Goal: Information Seeking & Learning: Learn about a topic

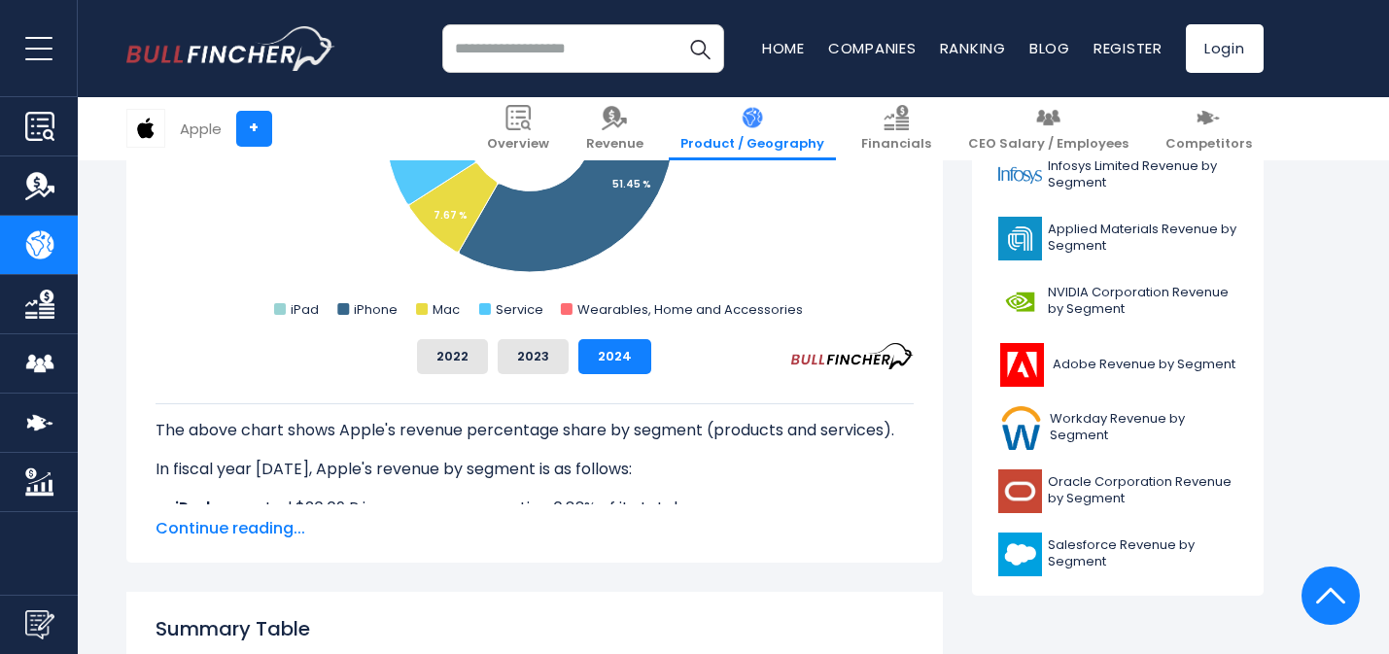
scroll to position [531, 0]
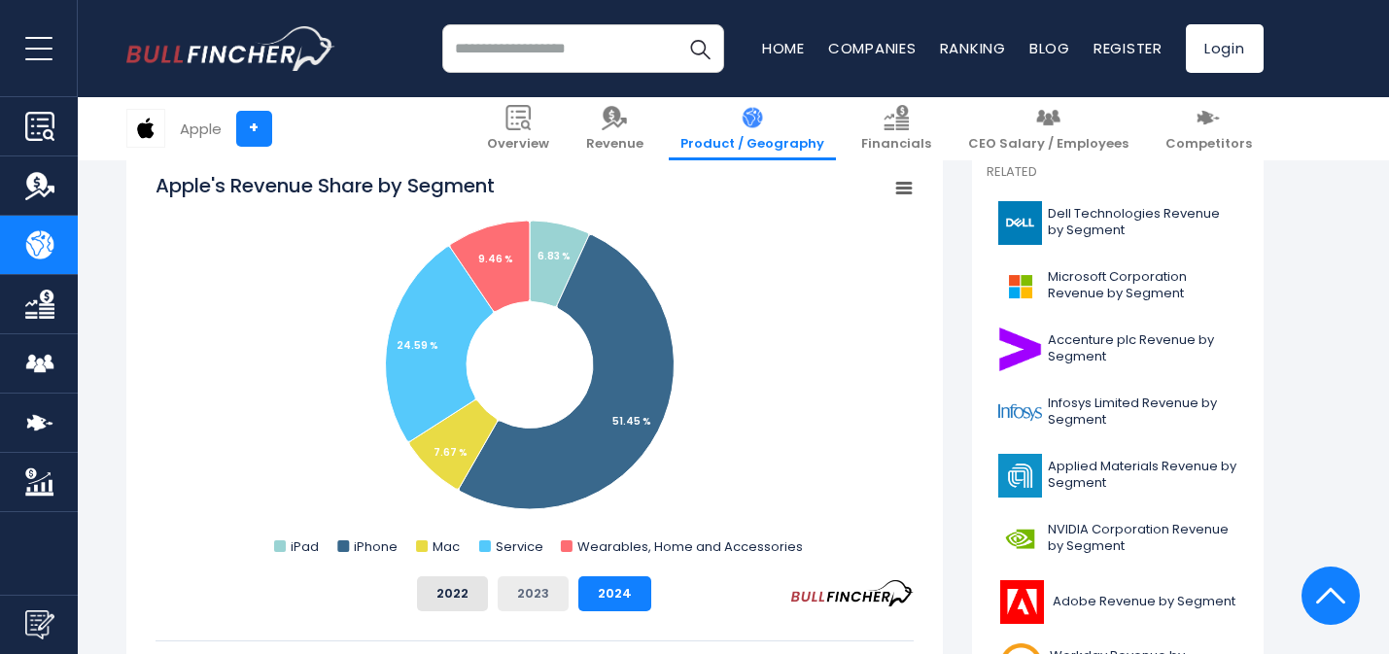
click at [526, 587] on button "2023" at bounding box center [533, 593] width 71 height 35
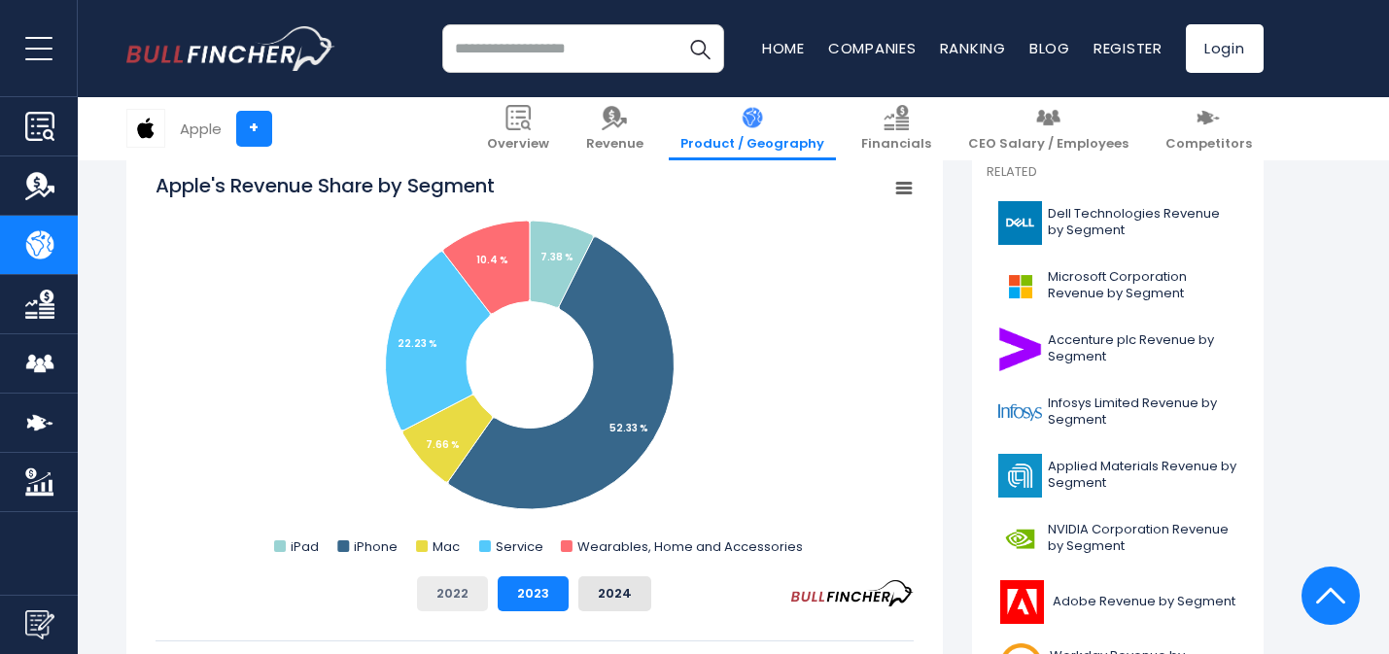
click at [437, 592] on button "2022" at bounding box center [452, 593] width 71 height 35
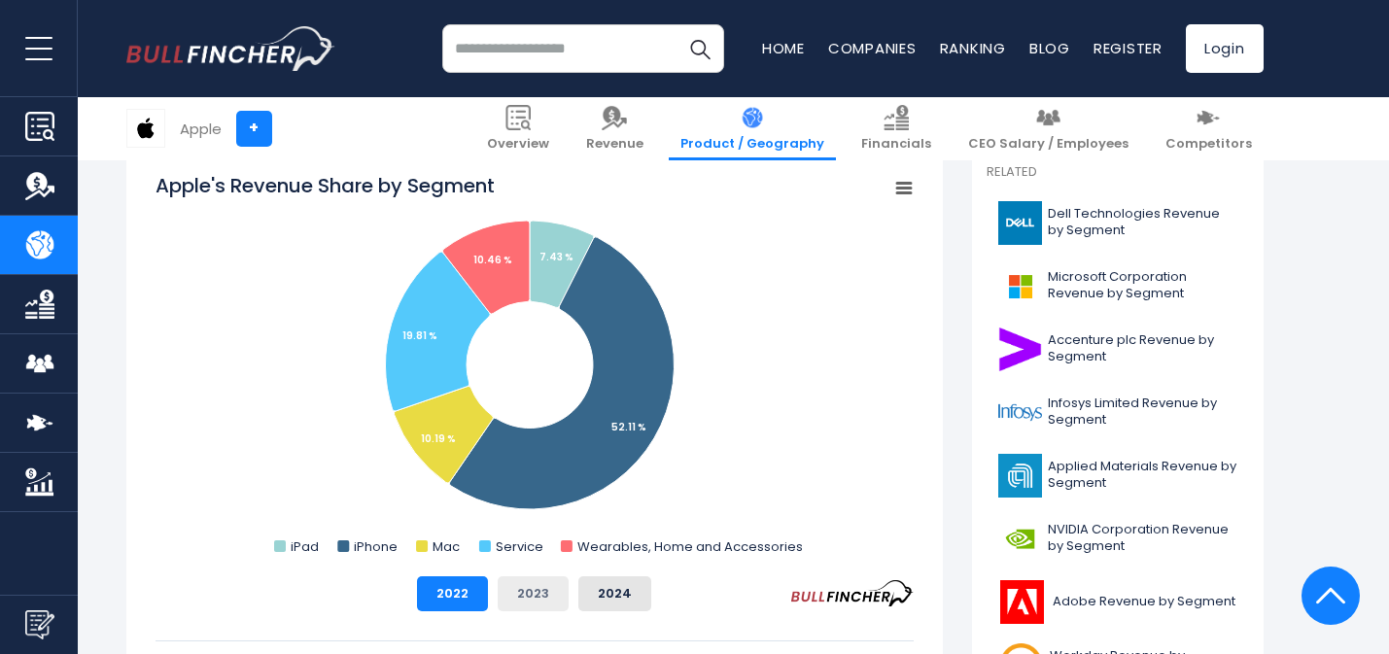
click at [499, 586] on button "2023" at bounding box center [533, 593] width 71 height 35
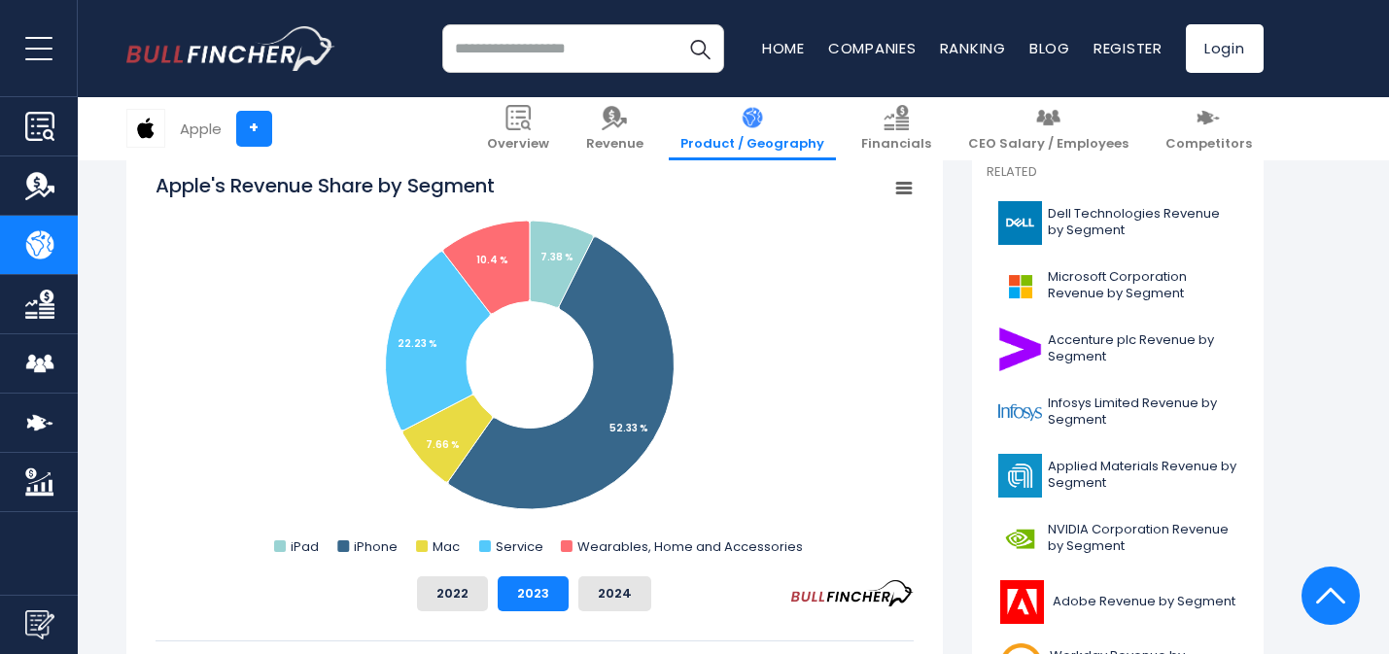
click at [576, 585] on div "2022 2023 2024" at bounding box center [534, 593] width 758 height 35
click at [596, 583] on button "2024" at bounding box center [614, 593] width 73 height 35
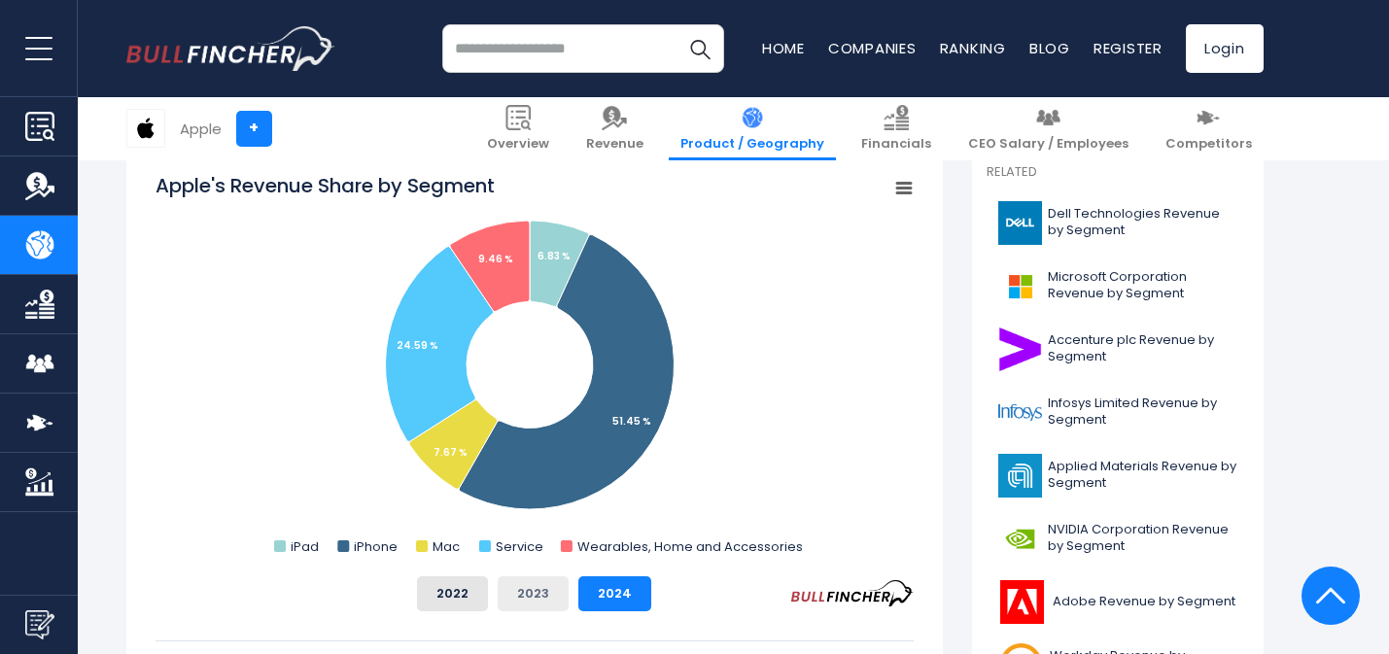
click at [540, 593] on button "2023" at bounding box center [533, 593] width 71 height 35
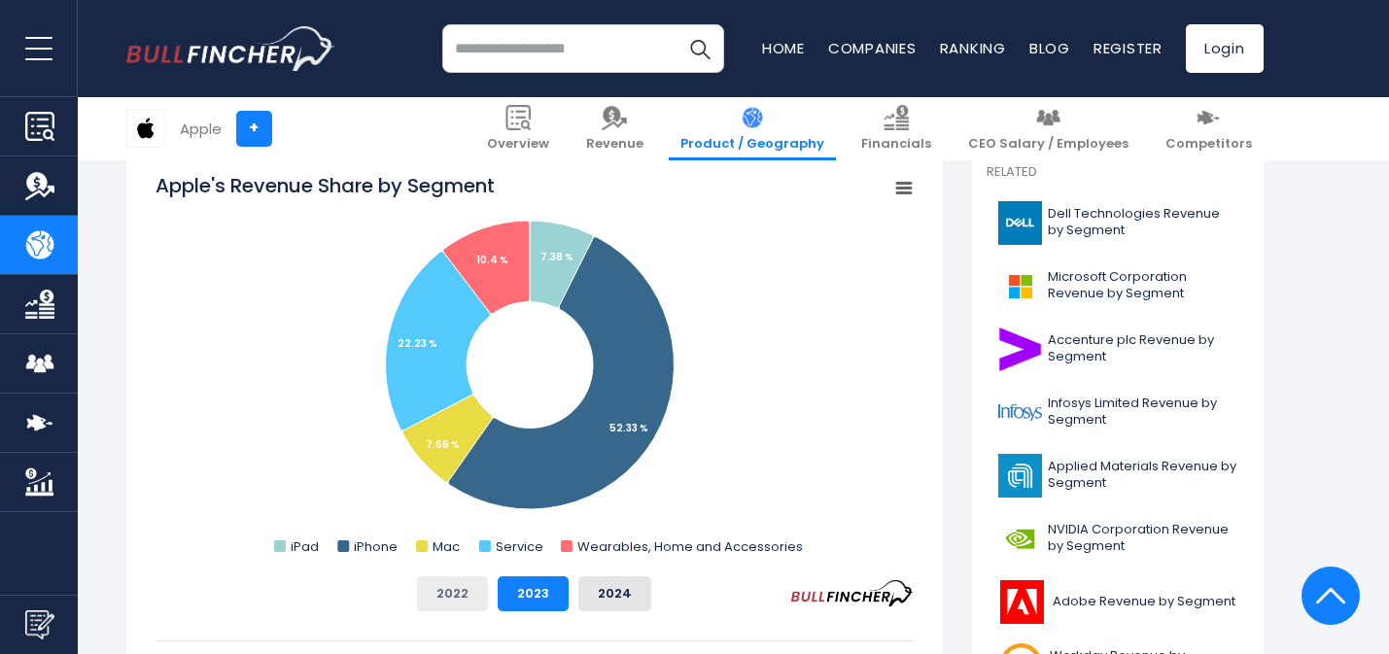
click at [459, 590] on button "2022" at bounding box center [452, 593] width 71 height 35
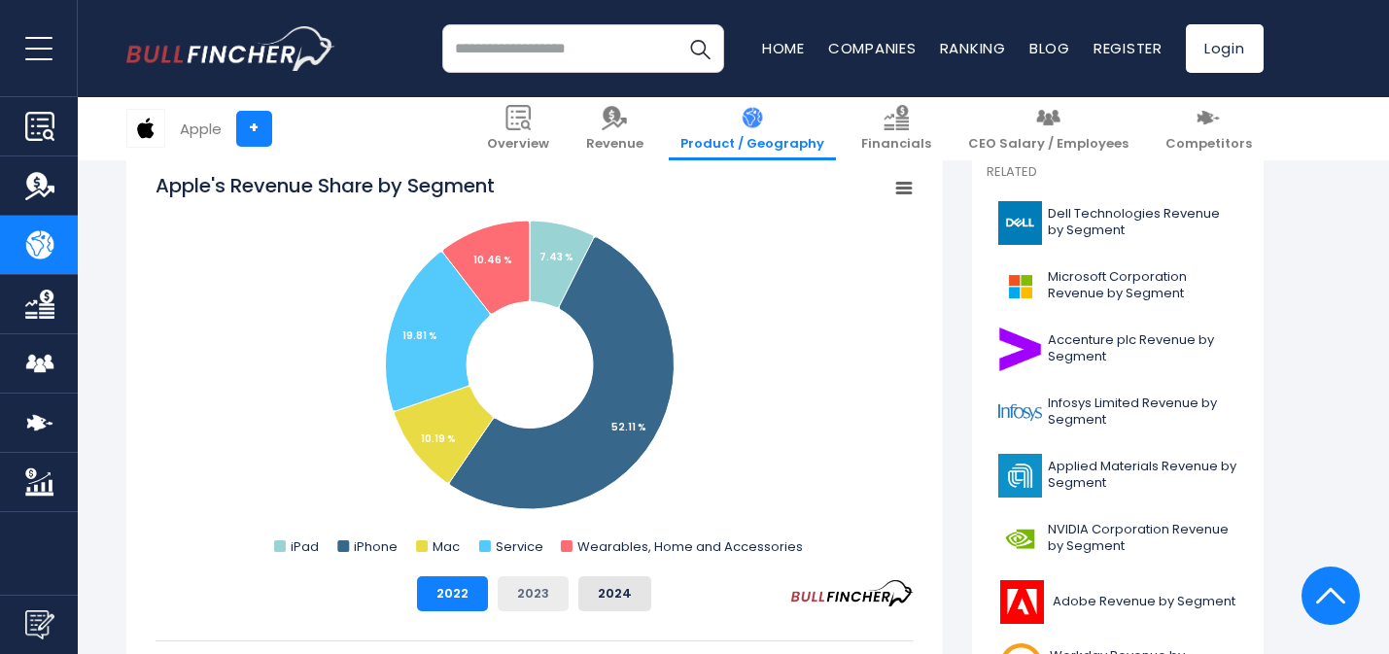
click at [506, 586] on button "2023" at bounding box center [533, 593] width 71 height 35
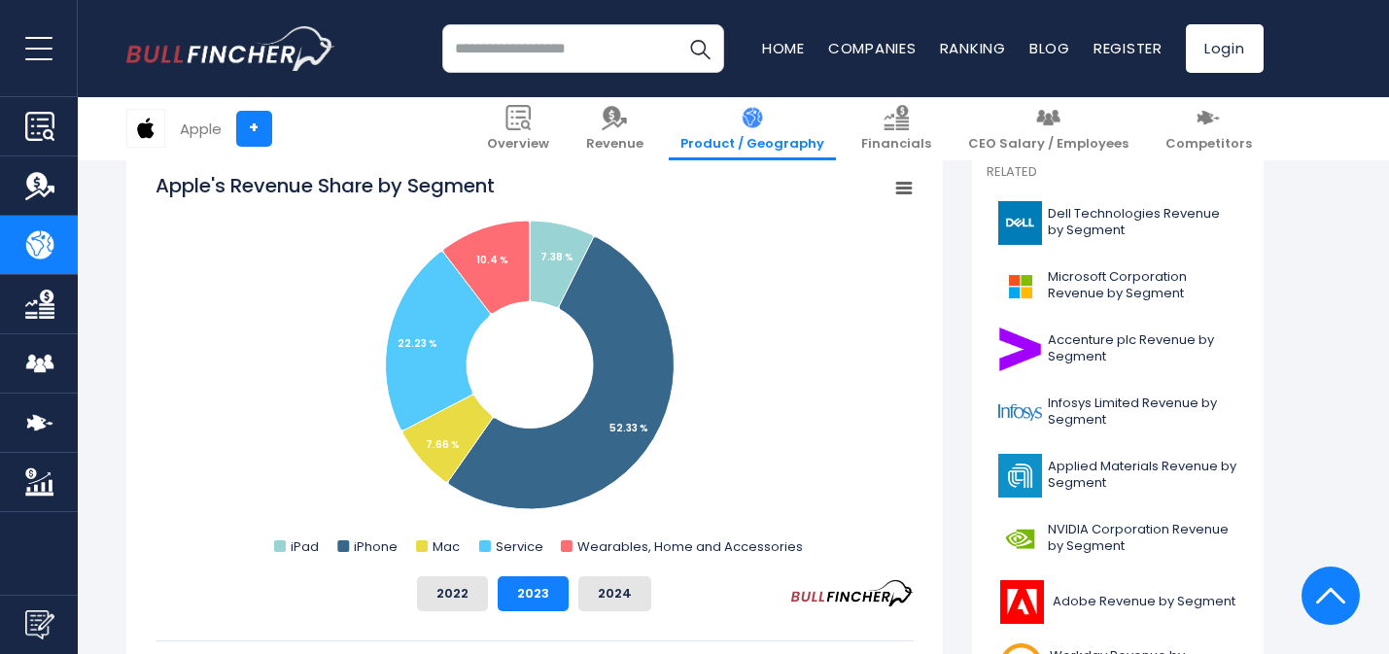
click at [574, 592] on div "2022 2023 2024" at bounding box center [534, 593] width 758 height 35
click at [600, 591] on button "2024" at bounding box center [614, 593] width 73 height 35
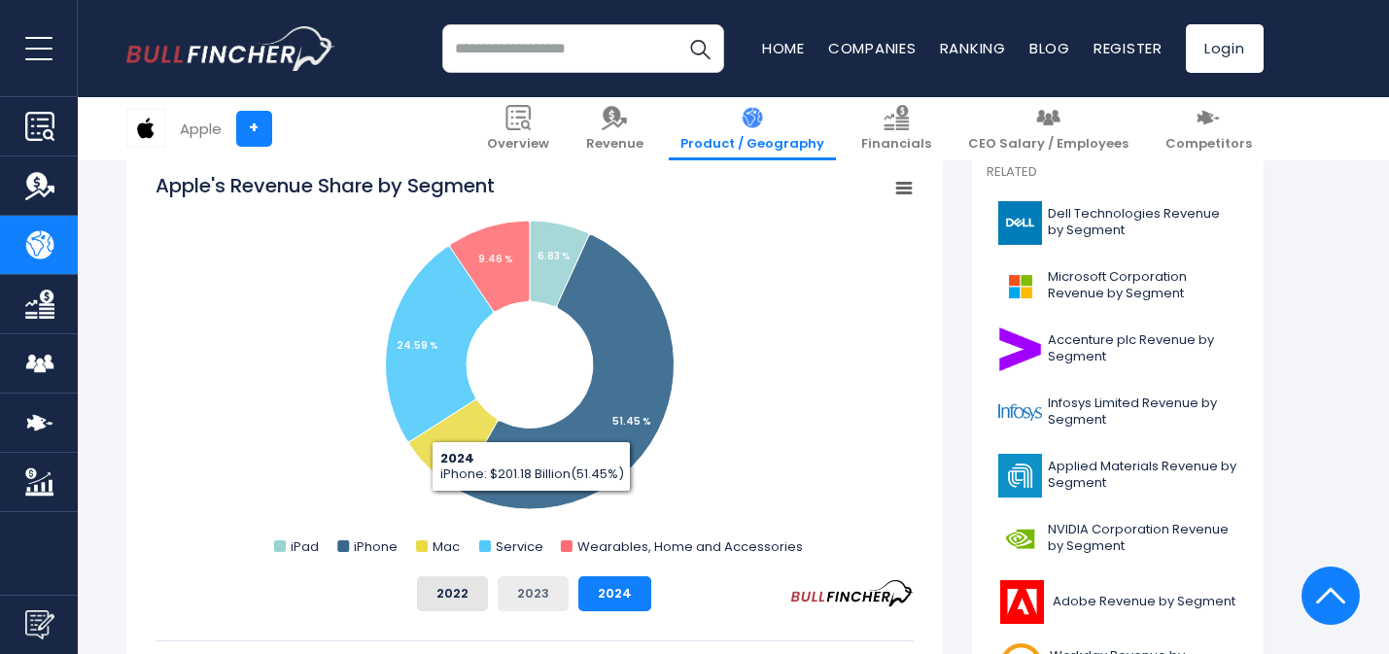
click at [538, 594] on button "2023" at bounding box center [533, 593] width 71 height 35
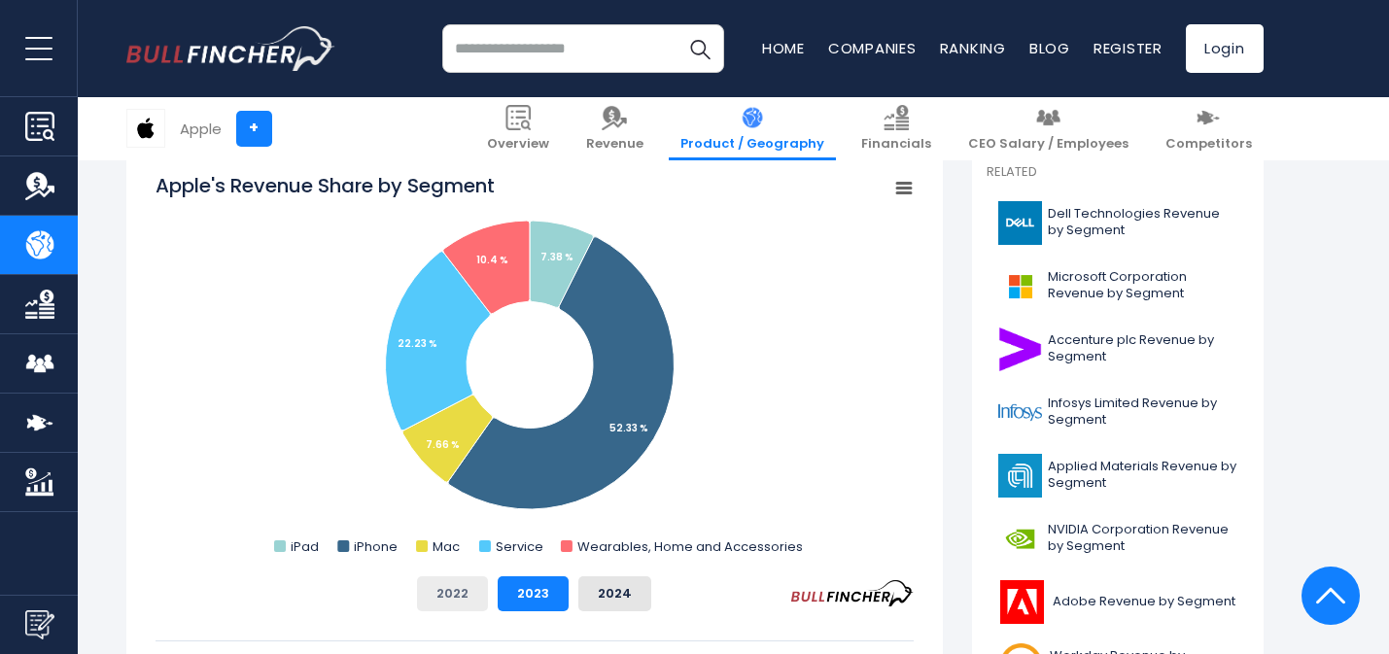
click at [458, 594] on button "2022" at bounding box center [452, 593] width 71 height 35
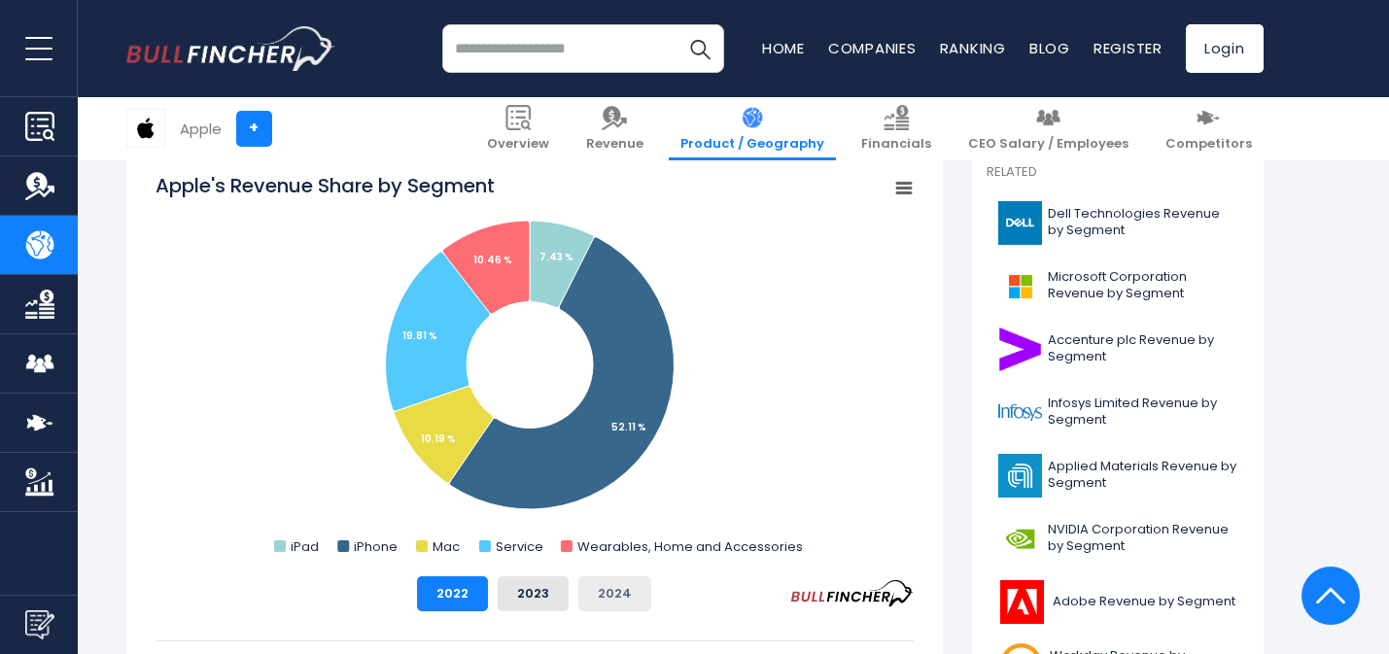
click at [609, 598] on button "2024" at bounding box center [614, 593] width 73 height 35
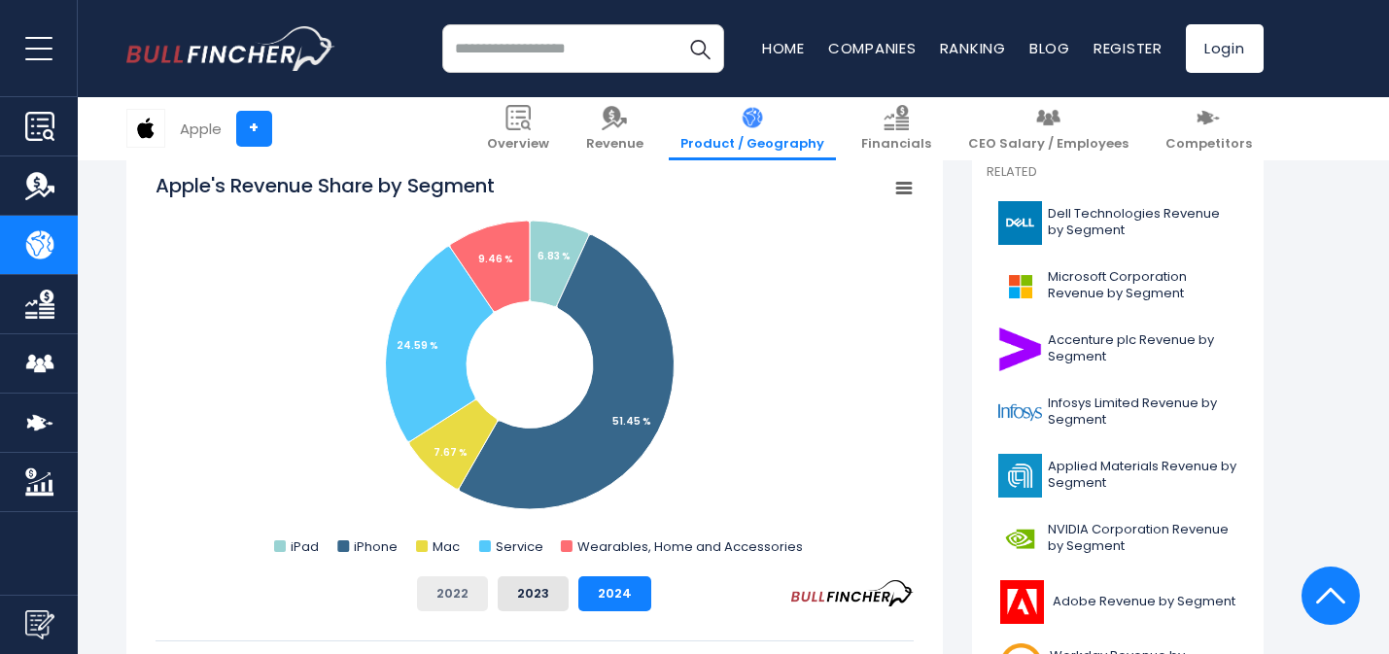
click at [436, 594] on button "2022" at bounding box center [452, 593] width 71 height 35
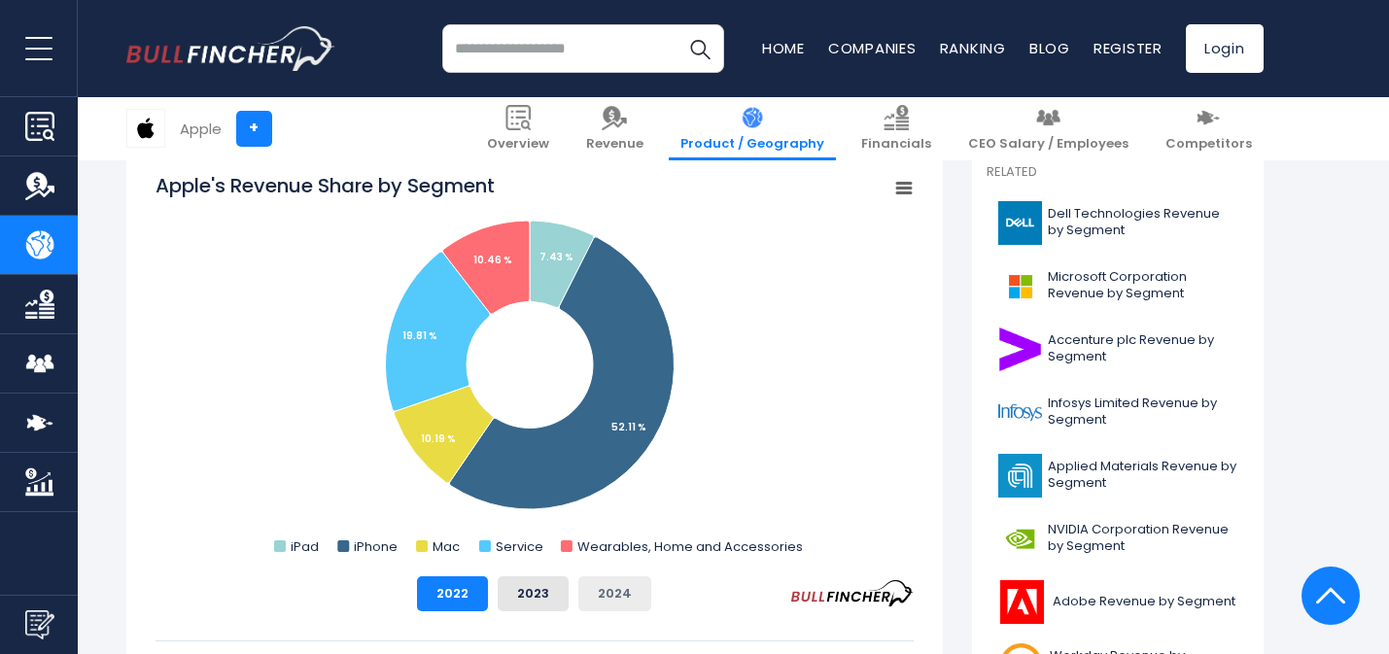
click at [602, 589] on button "2024" at bounding box center [614, 593] width 73 height 35
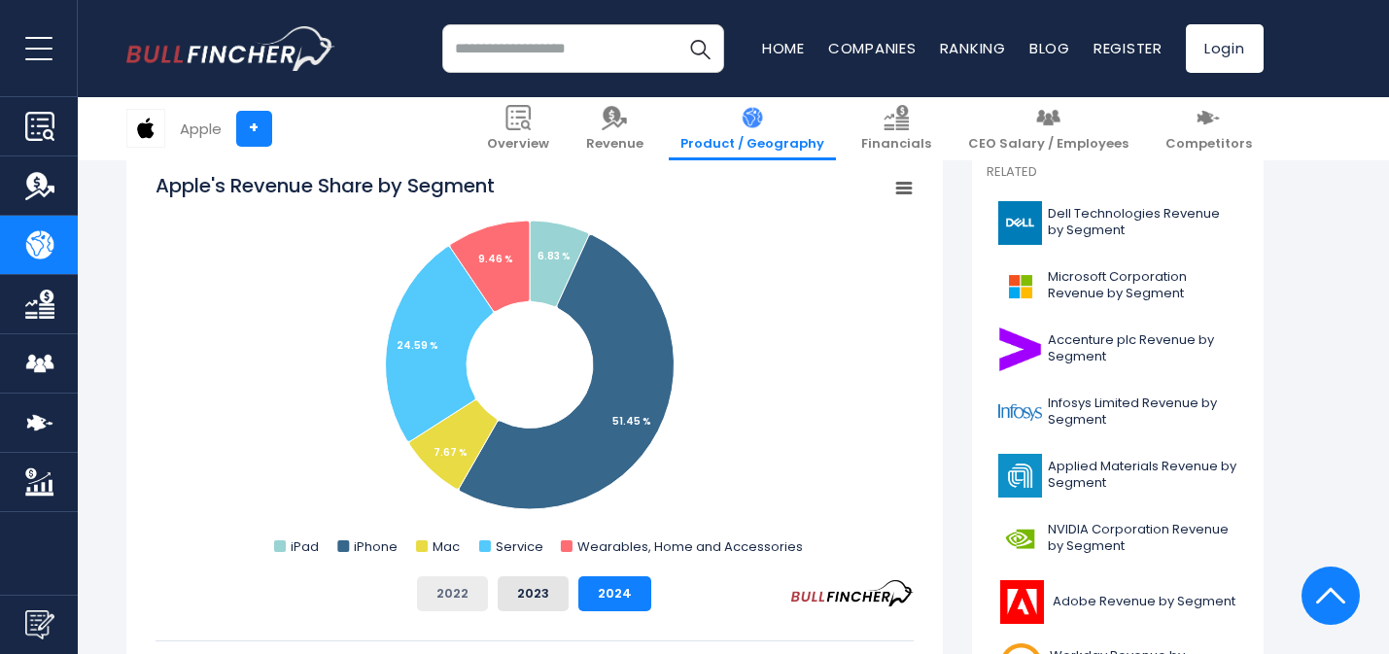
click at [449, 592] on button "2022" at bounding box center [452, 593] width 71 height 35
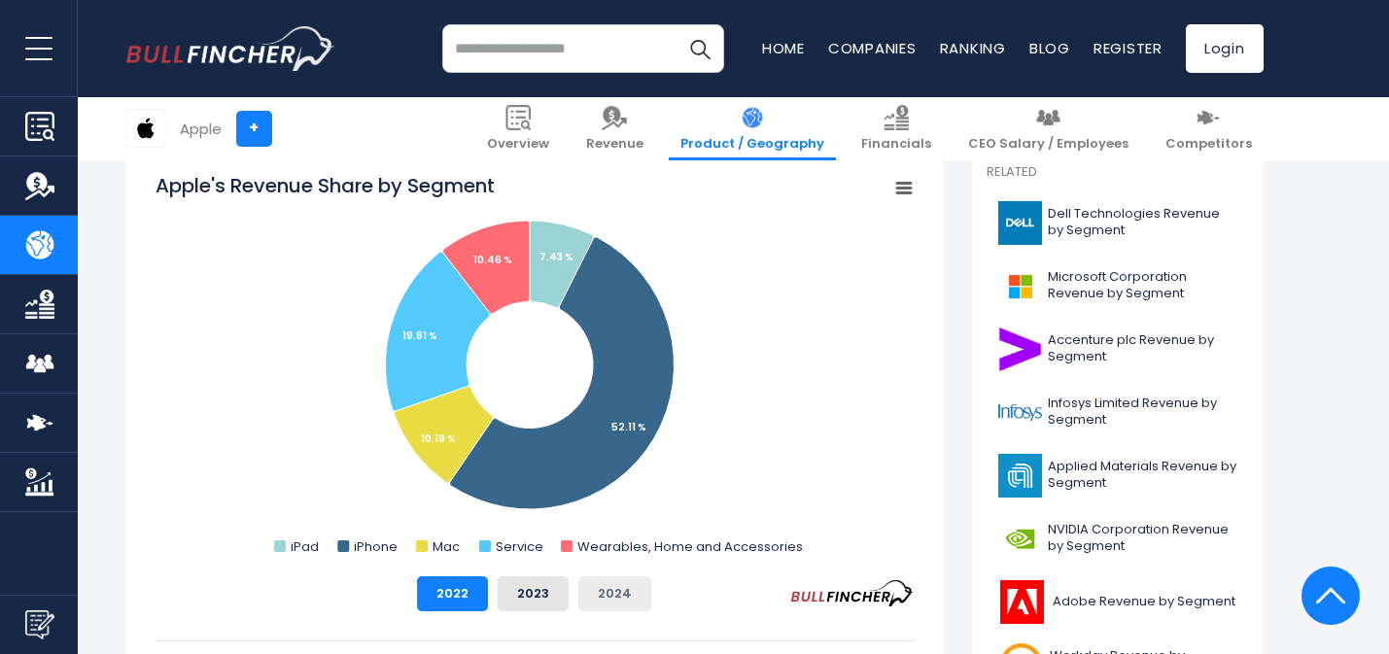
click at [591, 587] on button "2024" at bounding box center [614, 593] width 73 height 35
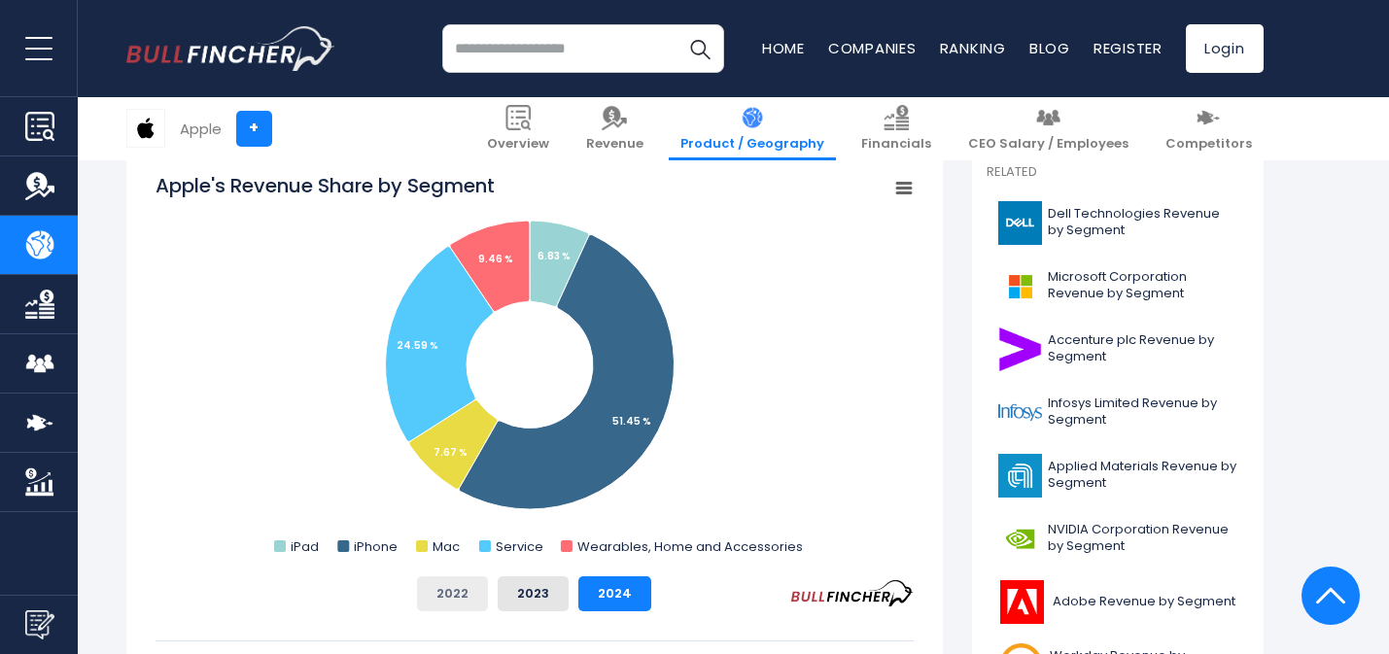
click at [443, 596] on button "2022" at bounding box center [452, 593] width 71 height 35
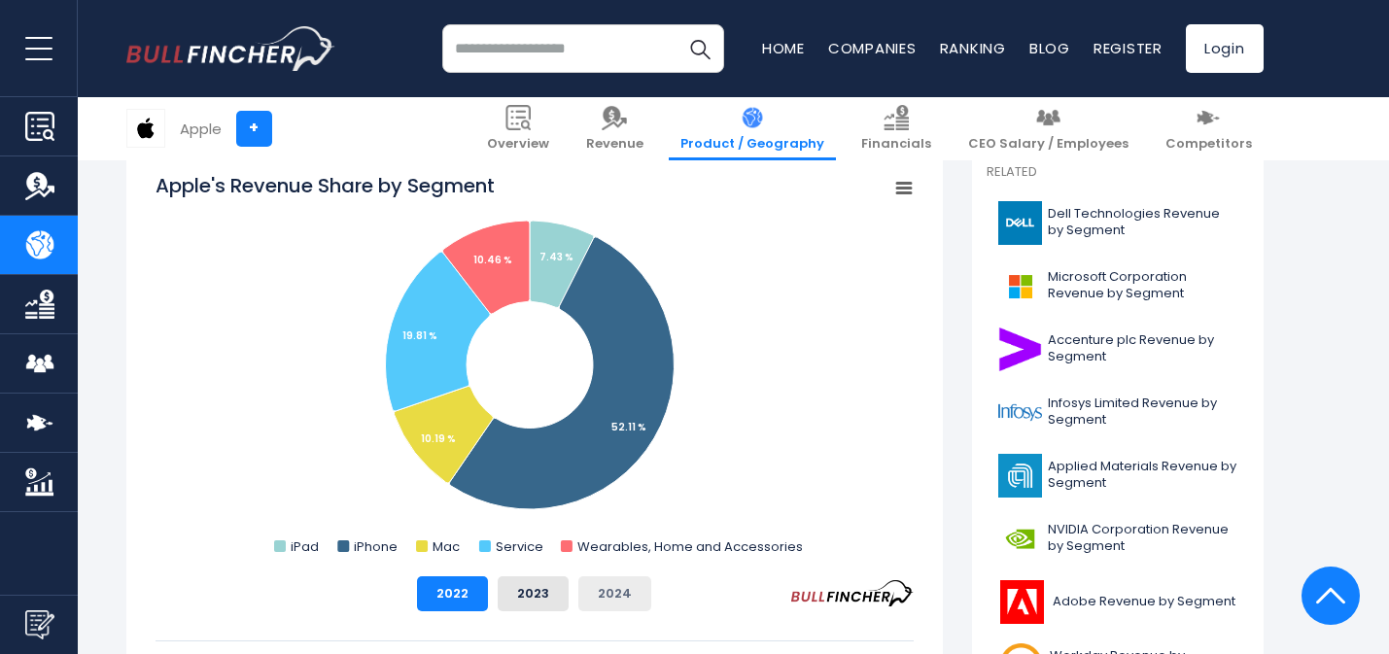
click at [606, 595] on button "2024" at bounding box center [614, 593] width 73 height 35
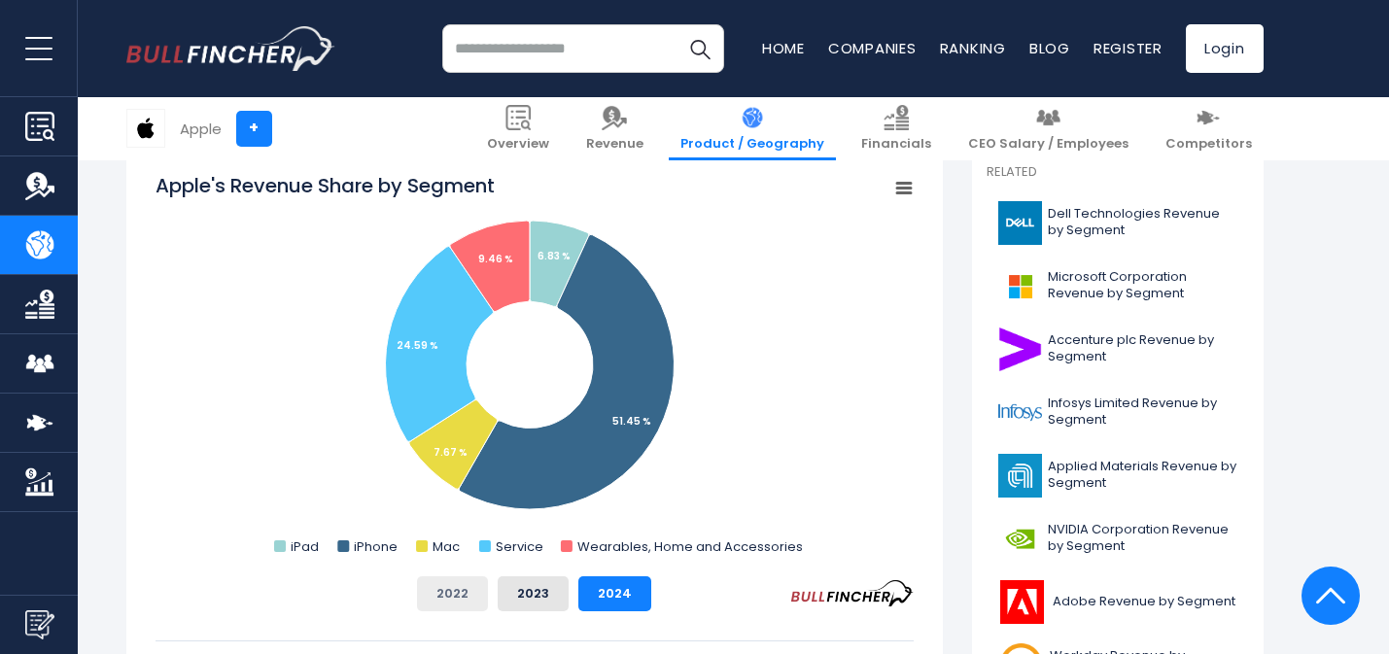
click at [441, 593] on button "2022" at bounding box center [452, 593] width 71 height 35
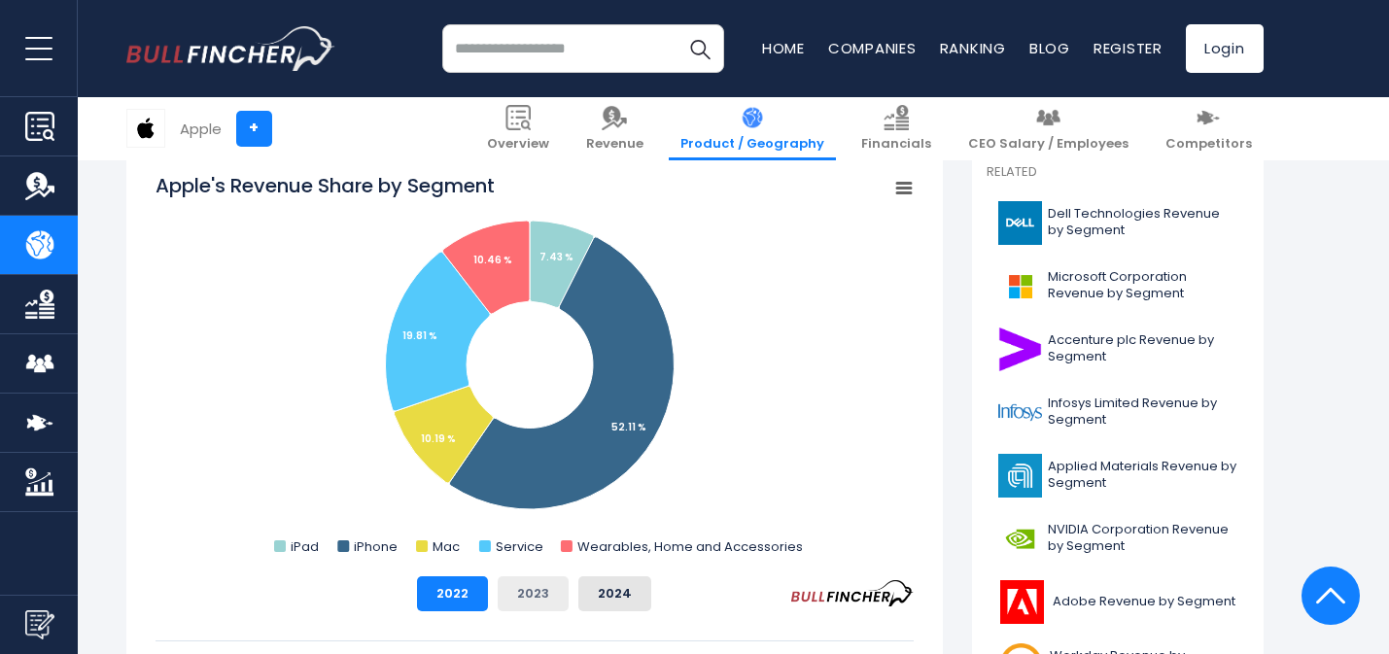
click at [536, 592] on button "2023" at bounding box center [533, 593] width 71 height 35
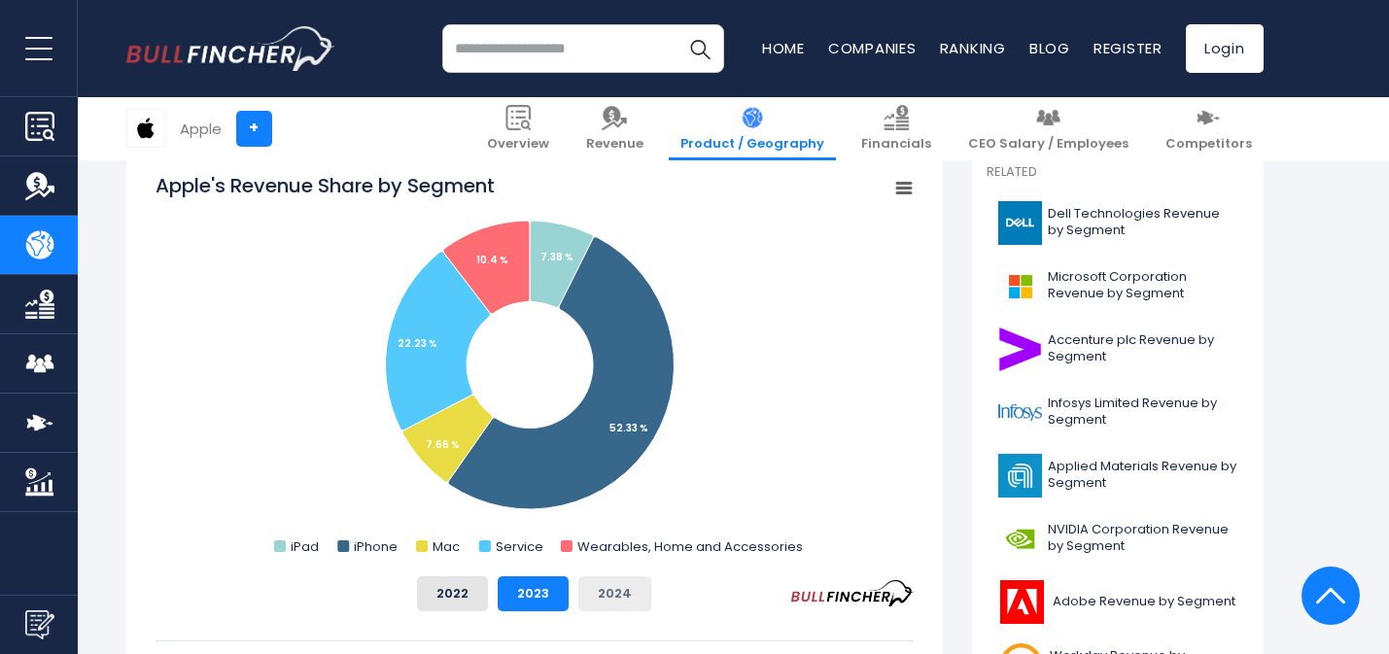
click at [582, 595] on button "2024" at bounding box center [614, 593] width 73 height 35
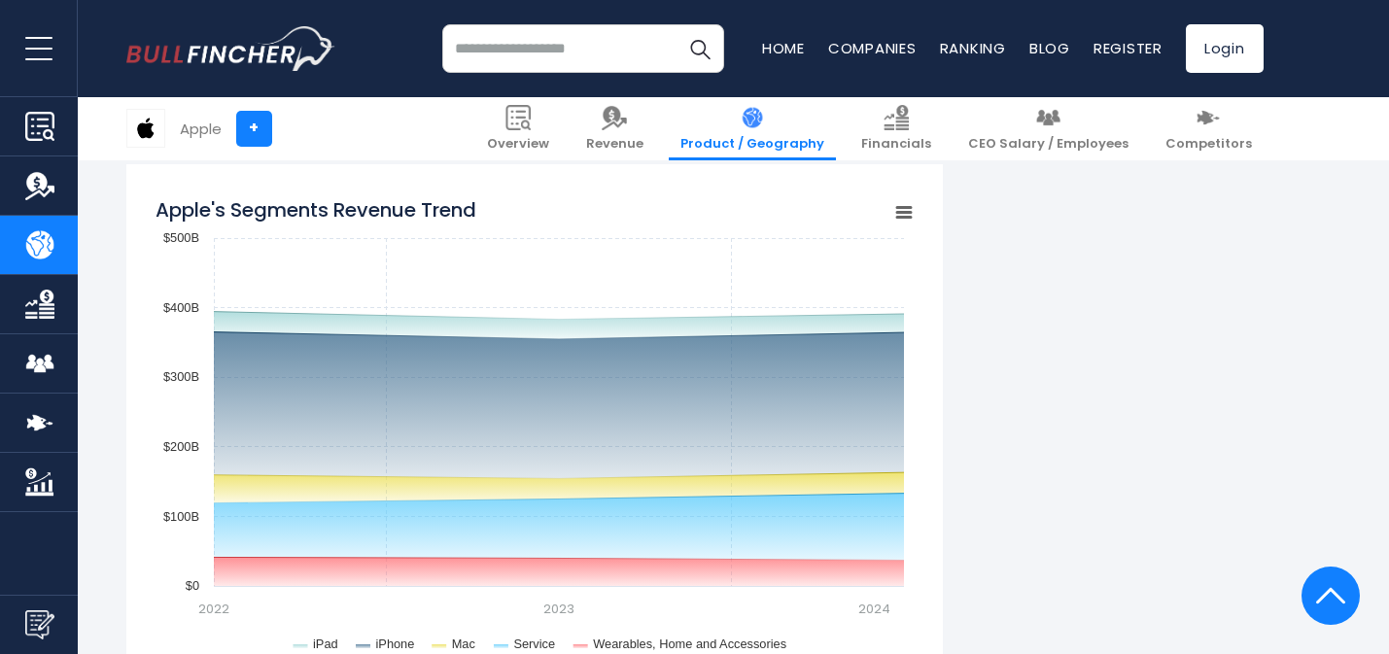
scroll to position [1618, 0]
